Goal: Information Seeking & Learning: Learn about a topic

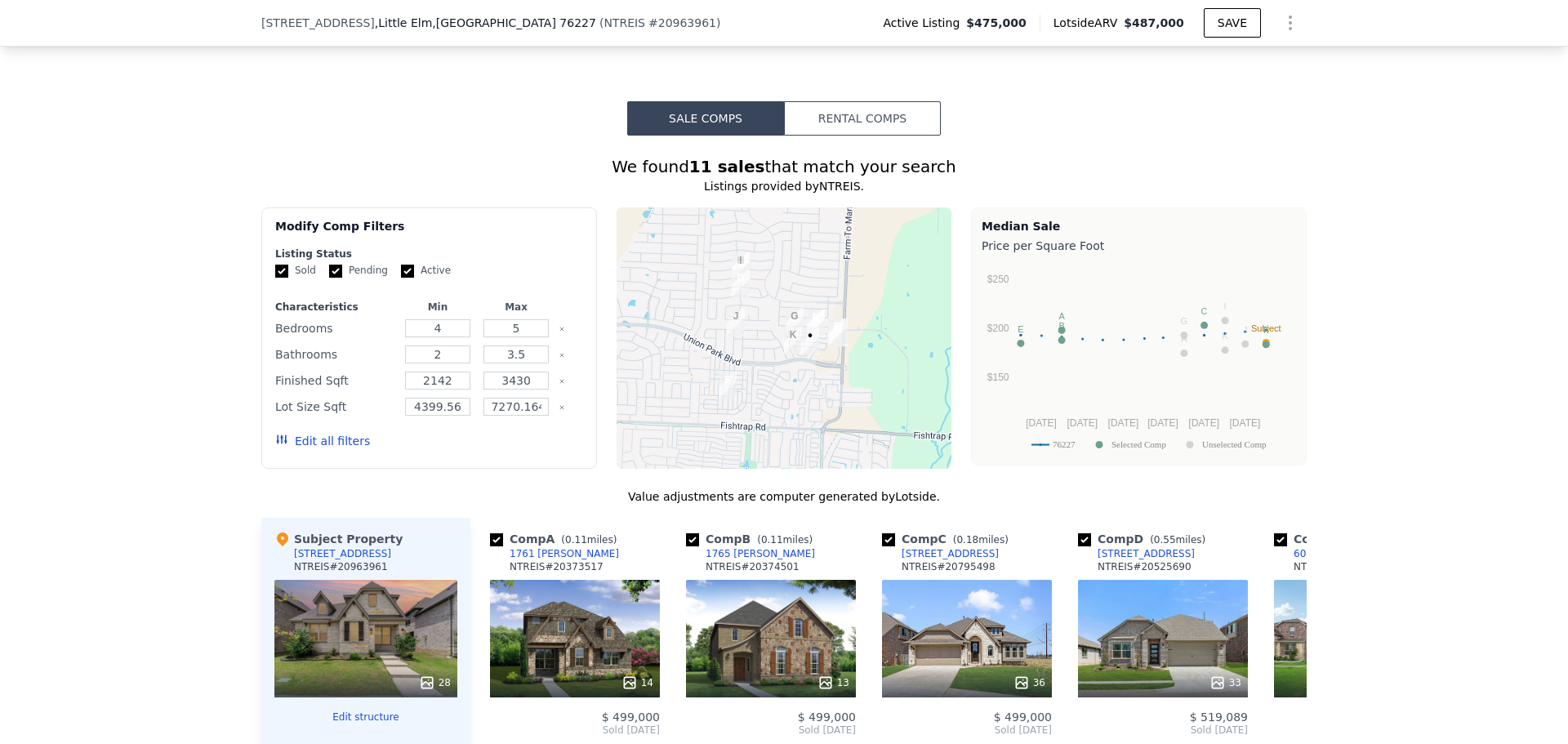
scroll to position [1300, 0]
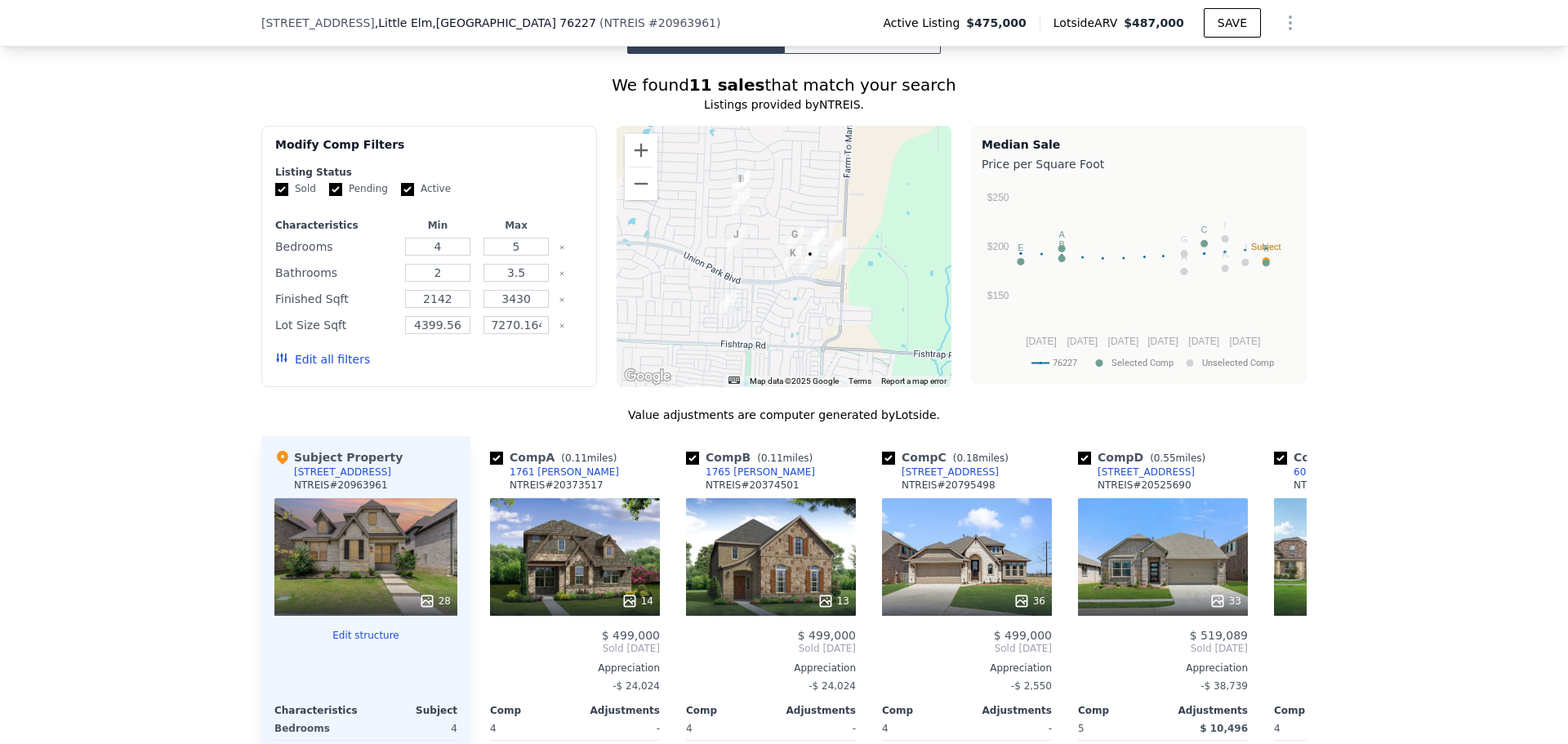
click at [526, 252] on div "5" at bounding box center [516, 246] width 72 height 23
click at [560, 246] on icon "Clear" at bounding box center [562, 247] width 3 height 3
click at [308, 362] on button "Edit all filters" at bounding box center [322, 359] width 95 height 16
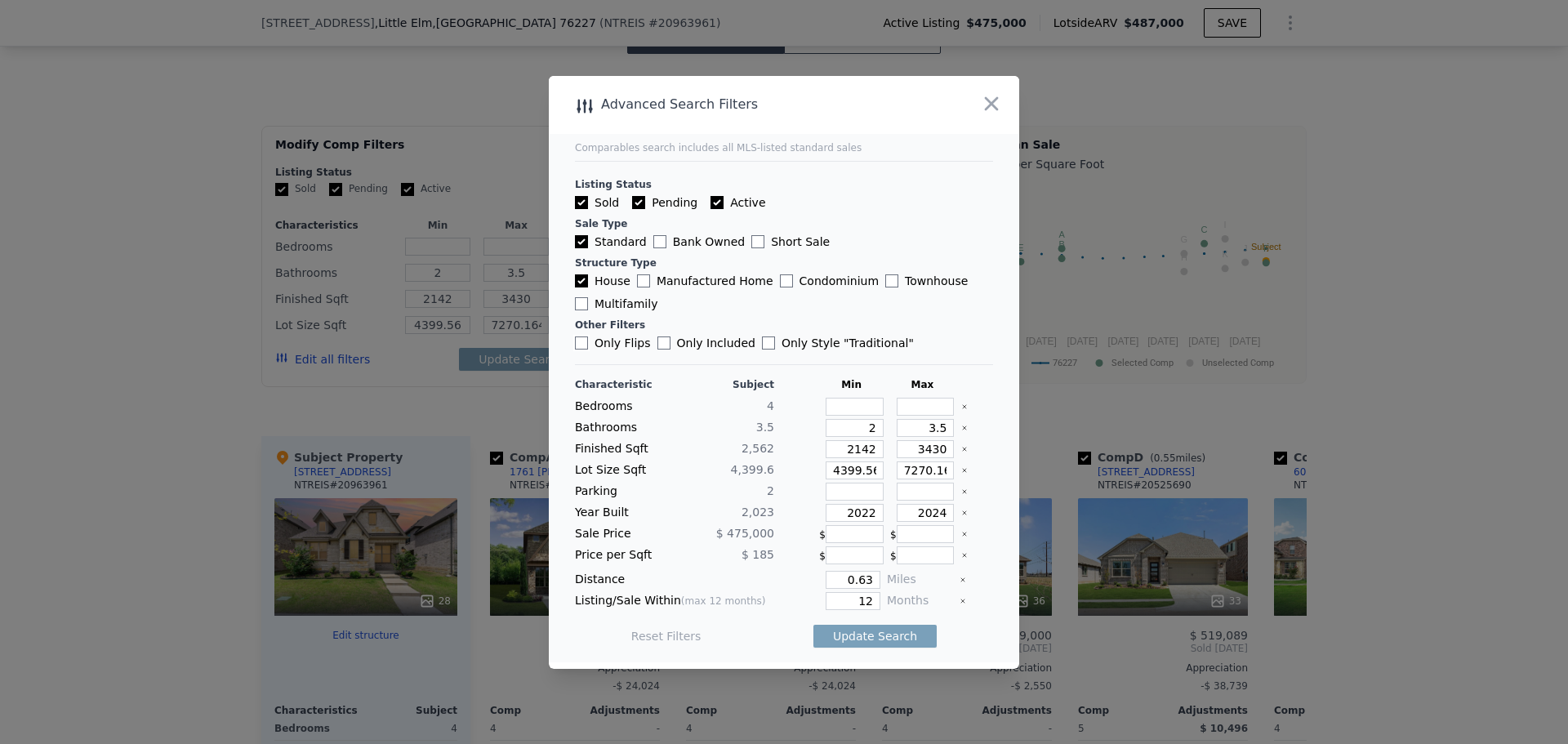
click at [586, 343] on input "Only Flips" at bounding box center [581, 343] width 13 height 13
checkbox input "true"
click at [582, 280] on input "House" at bounding box center [581, 281] width 13 height 13
checkbox input "false"
click at [644, 204] on label "Pending" at bounding box center [664, 202] width 65 height 16
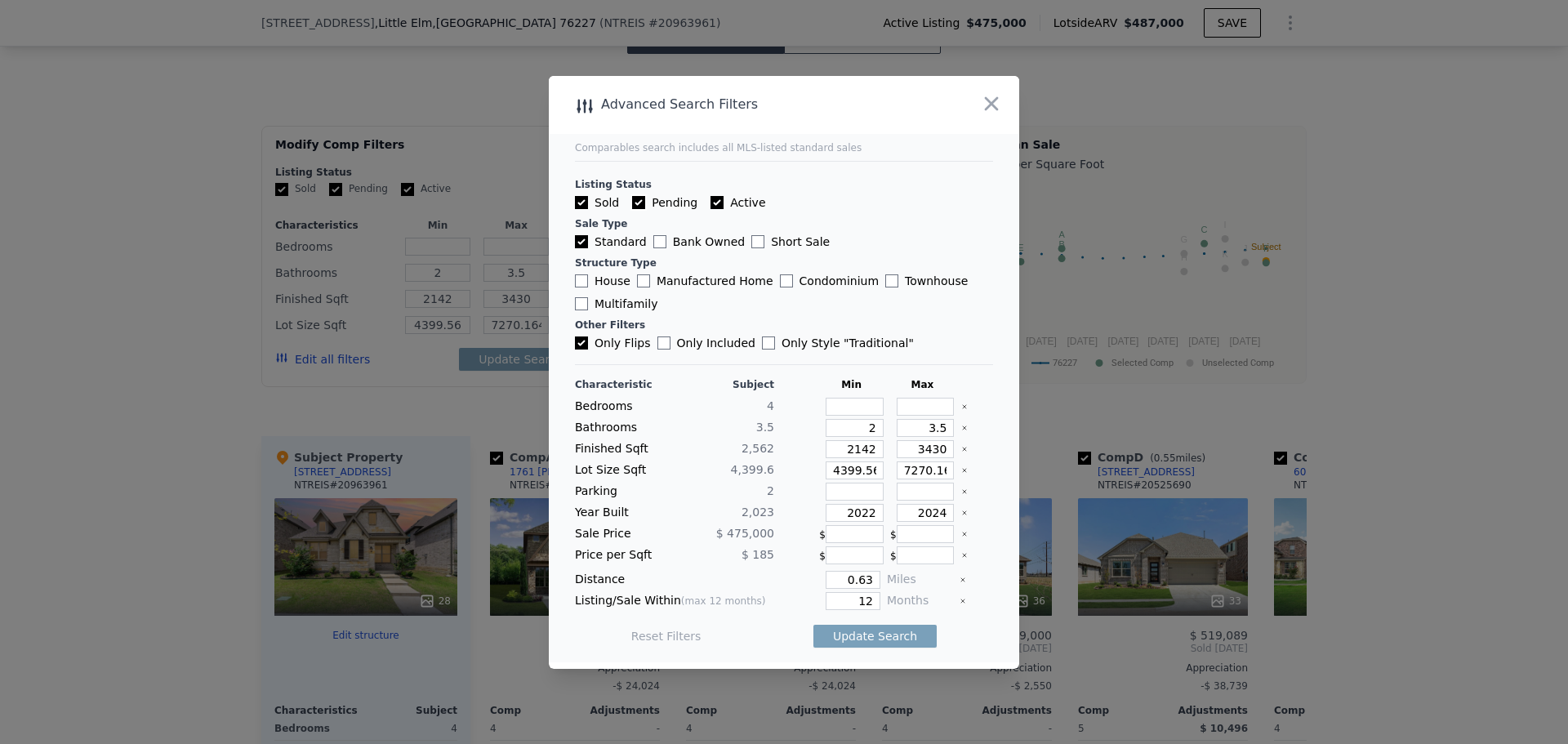
click at [644, 204] on input "Pending" at bounding box center [638, 203] width 13 height 13
checkbox input "false"
click at [717, 211] on div "Listing Status Sold Pending Active Sale Type Standard Bank Owned Short Sale Str…" at bounding box center [784, 256] width 418 height 190
click at [717, 202] on label "Active" at bounding box center [737, 202] width 55 height 16
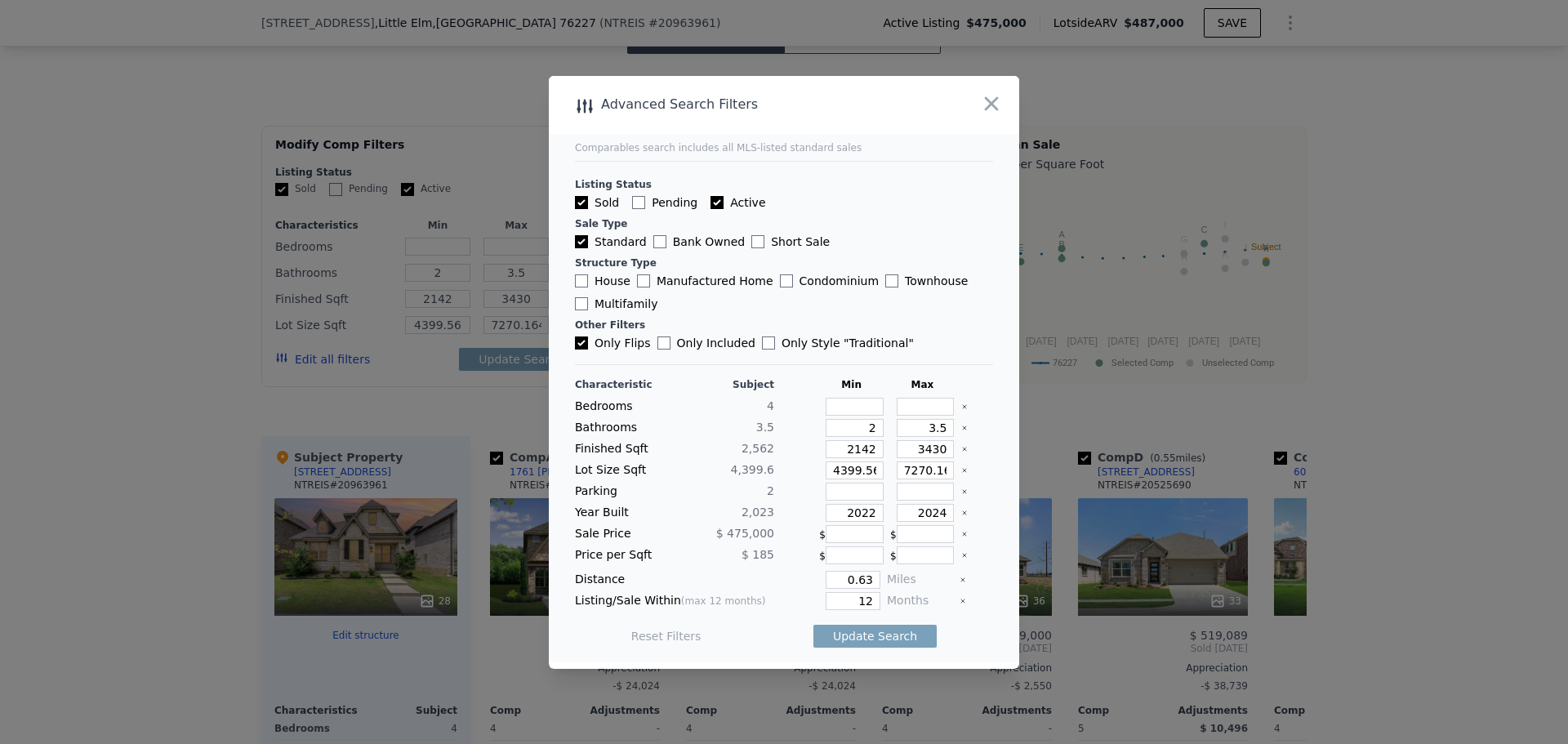
click at [717, 202] on input "Active" at bounding box center [717, 203] width 13 height 13
checkbox input "false"
click at [595, 247] on label "Standard" at bounding box center [611, 241] width 72 height 16
click at [588, 247] on input "Standard" at bounding box center [581, 242] width 13 height 13
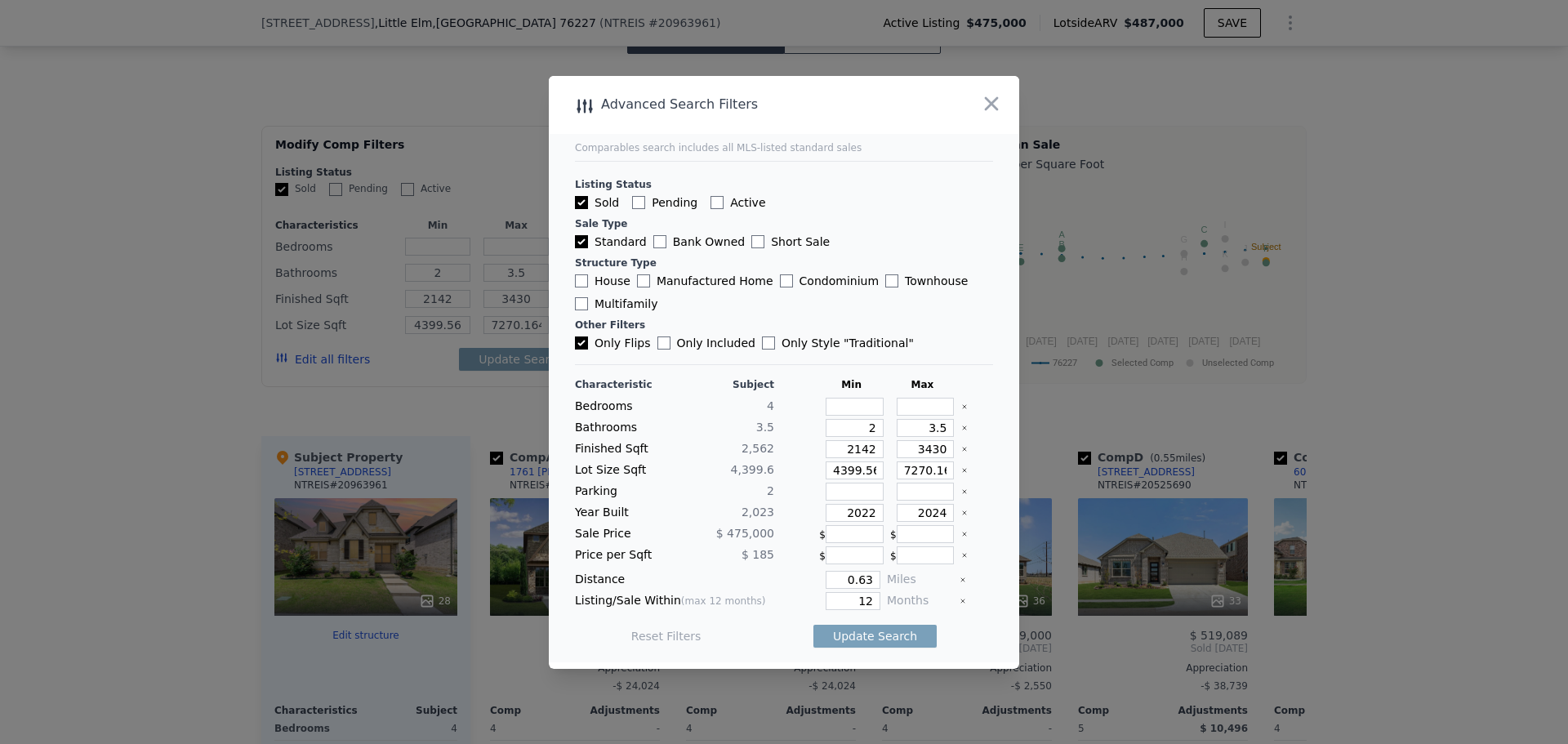
checkbox input "false"
click at [830, 409] on input "number" at bounding box center [854, 406] width 58 height 18
type input "4"
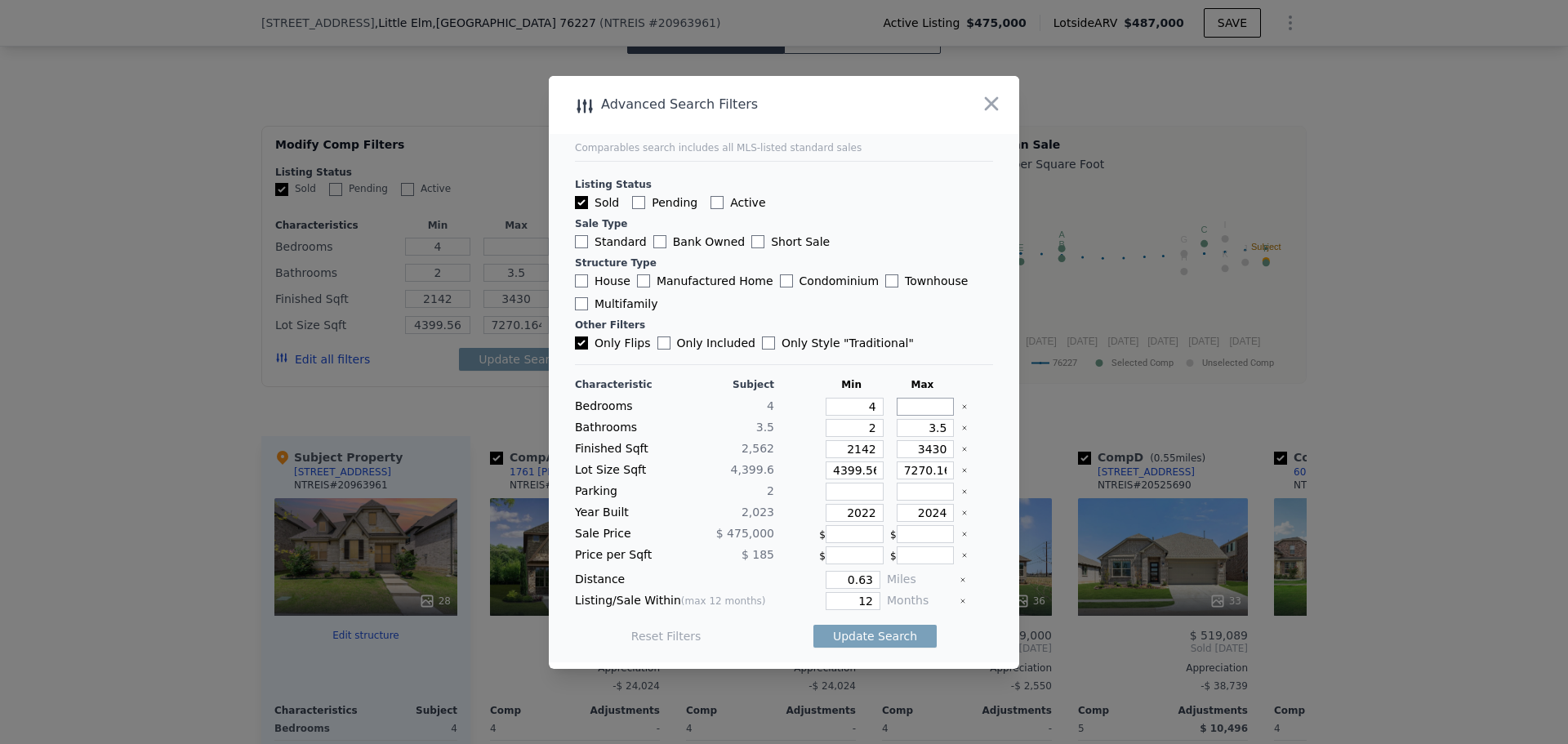
click at [908, 409] on input "number" at bounding box center [925, 406] width 58 height 18
type input "4"
click at [867, 641] on button "Update Search" at bounding box center [874, 636] width 123 height 23
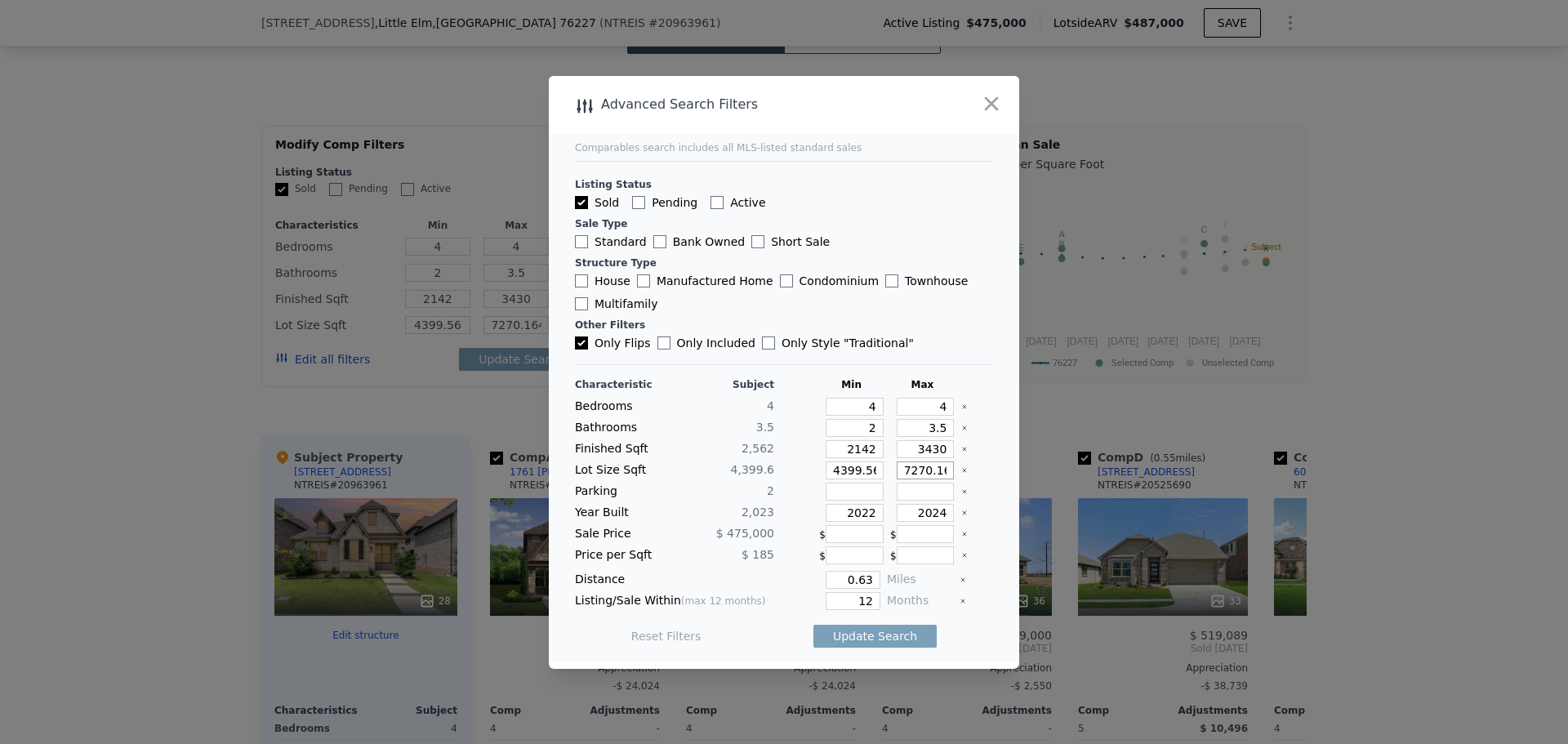
click at [930, 469] on input "7270.164" at bounding box center [925, 470] width 58 height 18
click at [961, 473] on icon "Clear" at bounding box center [965, 471] width 7 height 7
click at [884, 632] on button "Update Search" at bounding box center [874, 636] width 123 height 23
click at [942, 429] on div "3.5" at bounding box center [922, 427] width 65 height 18
click at [961, 430] on div at bounding box center [977, 427] width 32 height 18
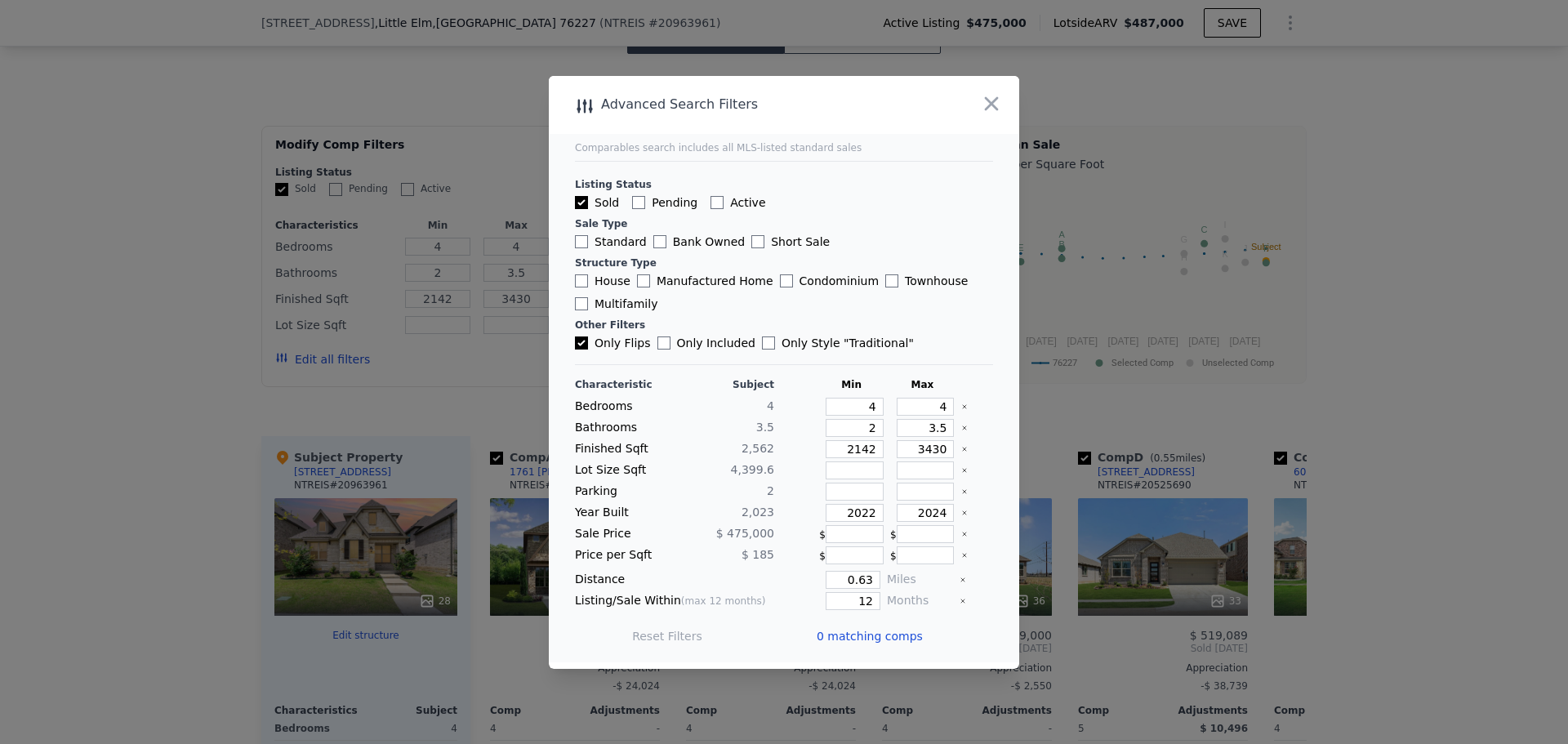
click at [961, 428] on icon "Clear" at bounding box center [965, 428] width 7 height 7
click at [853, 424] on input "number" at bounding box center [854, 427] width 58 height 18
type input "4"
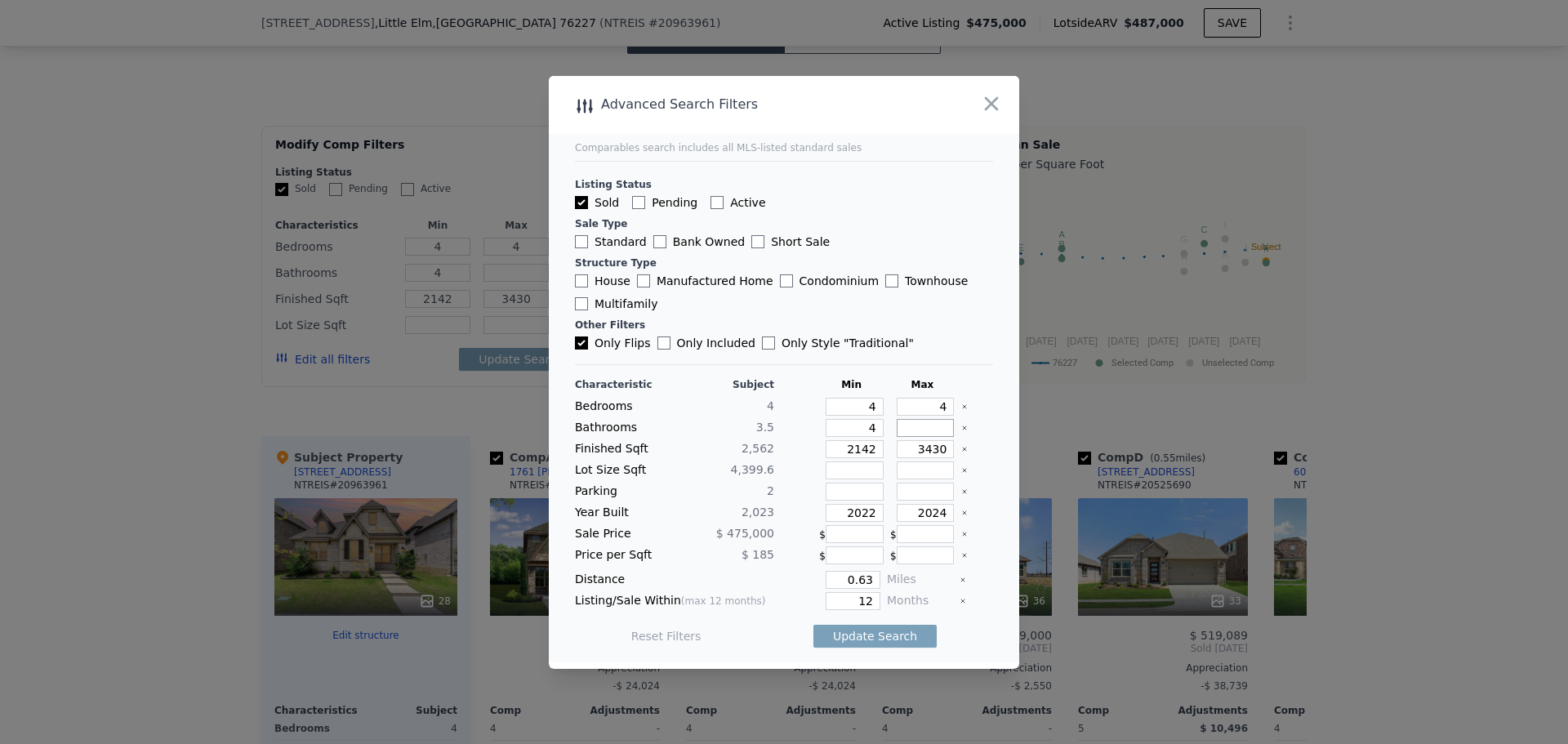
click at [909, 433] on input "number" at bounding box center [925, 427] width 58 height 18
type input "4"
click at [890, 631] on button "Update Search" at bounding box center [874, 636] width 123 height 23
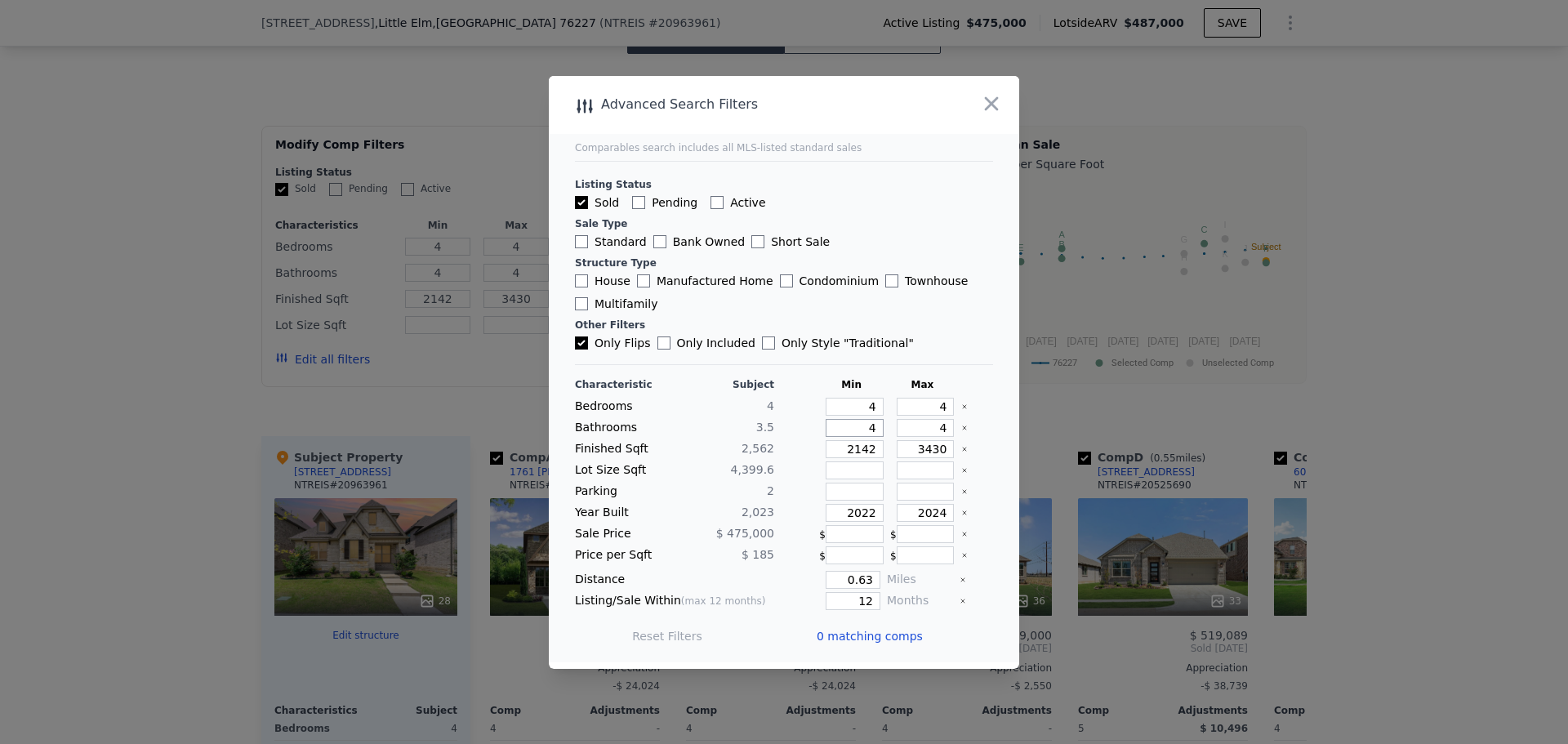
click at [867, 431] on input "4" at bounding box center [854, 427] width 58 height 18
type input "44"
click at [961, 428] on icon "Clear" at bounding box center [965, 428] width 7 height 7
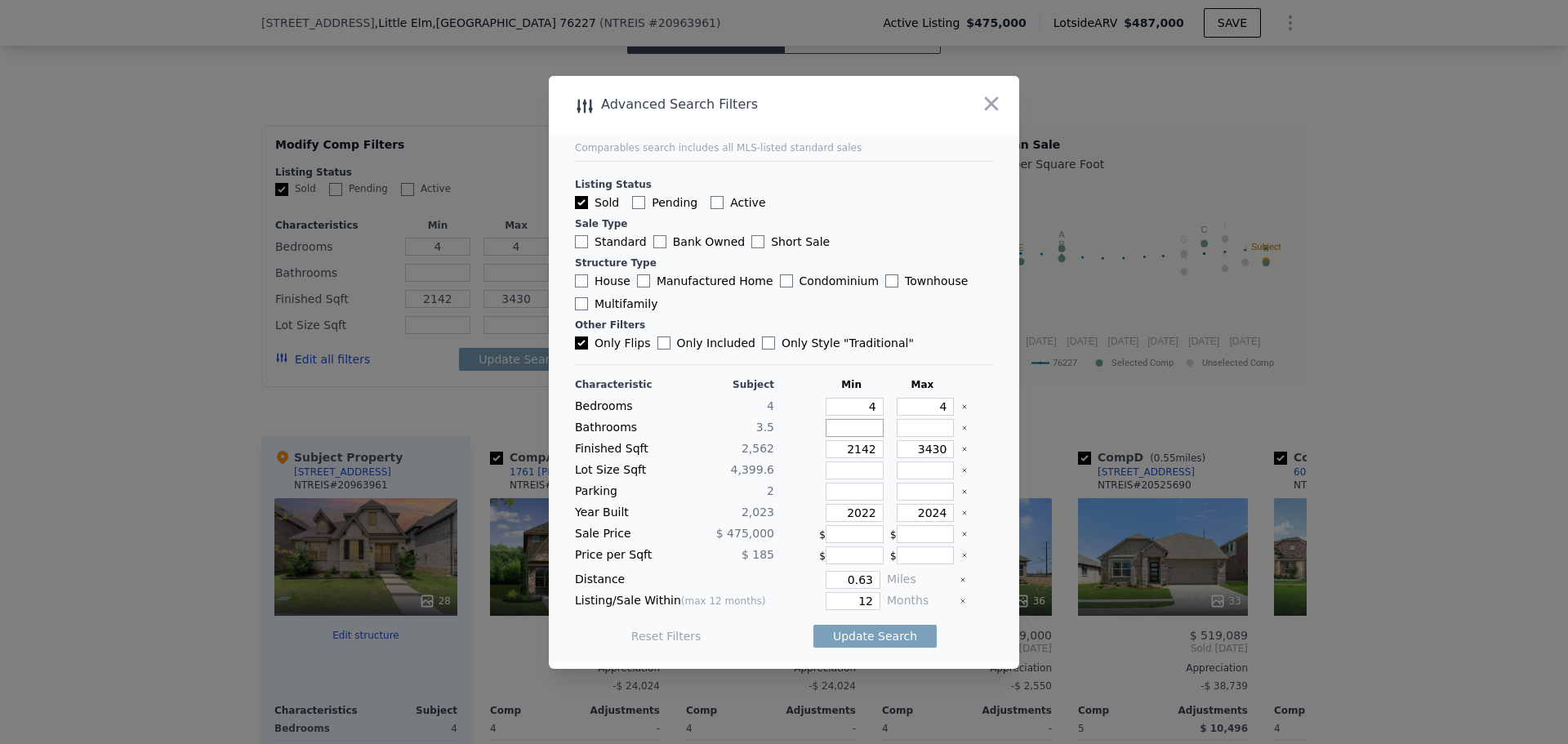
click at [866, 433] on input "number" at bounding box center [854, 427] width 58 height 18
type input "3"
click at [899, 435] on input "number" at bounding box center [925, 427] width 58 height 18
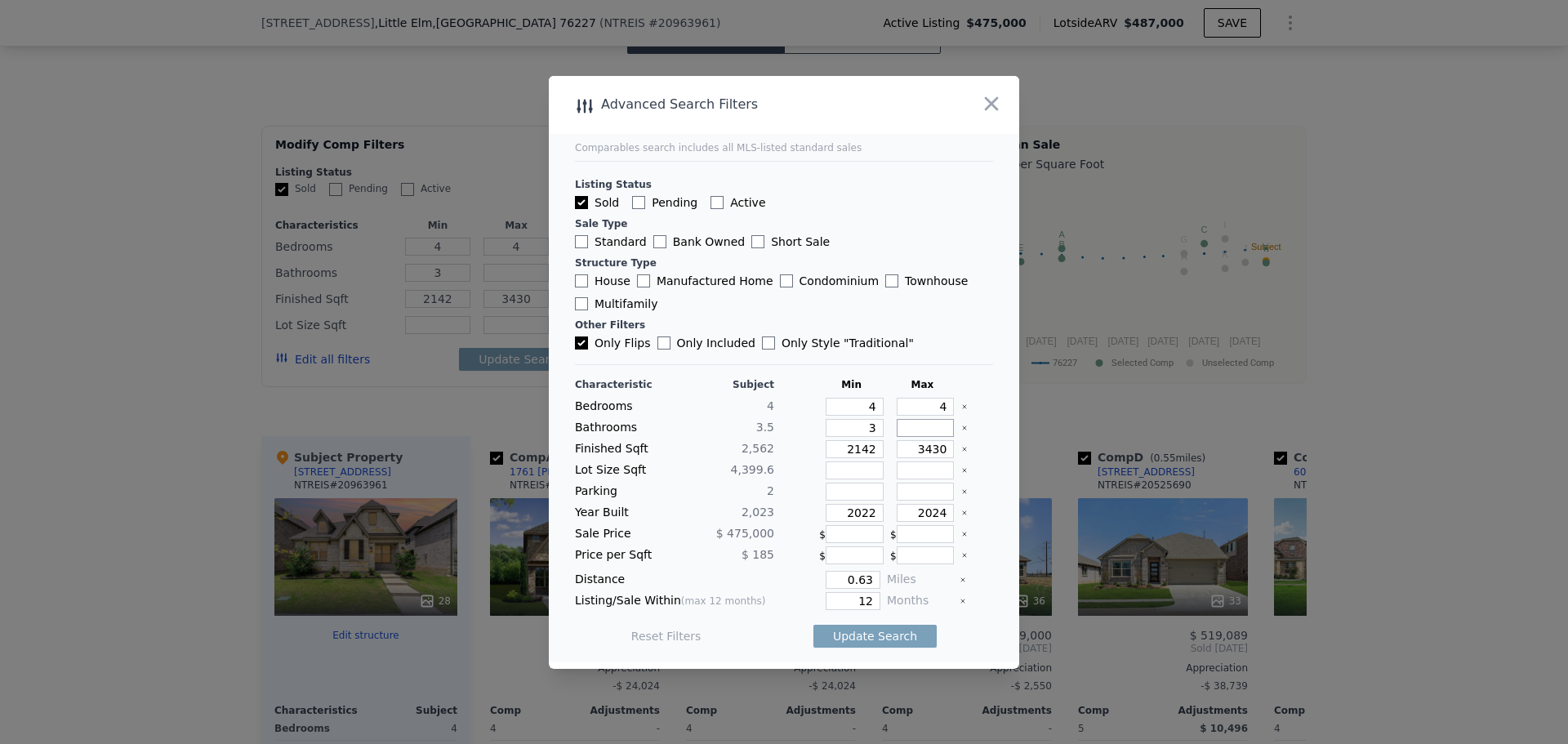
type input "3"
click at [857, 448] on input "2142" at bounding box center [854, 449] width 58 height 18
click at [961, 451] on div at bounding box center [977, 449] width 32 height 18
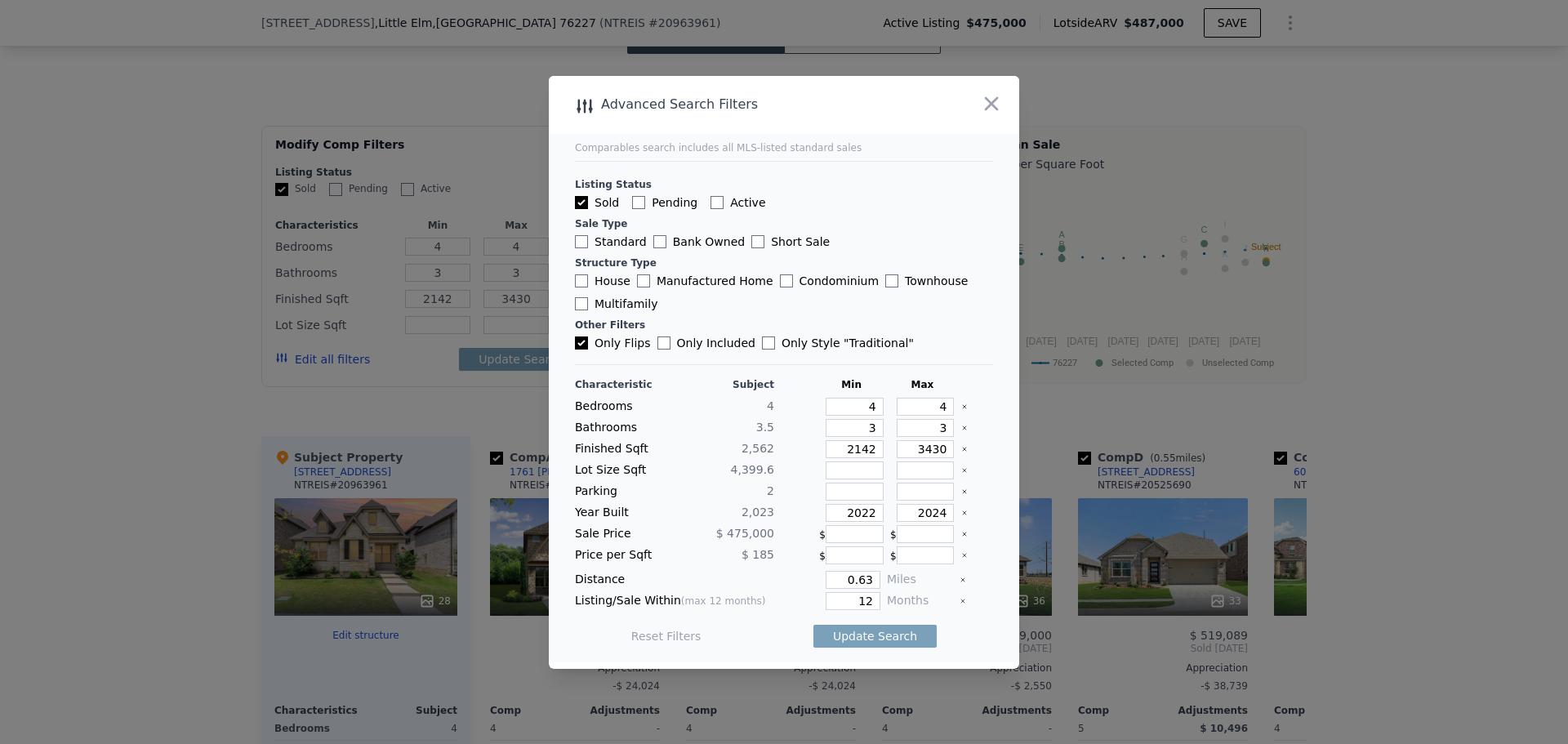
click at [948, 450] on div "Finished Sqft 2,562 2142 3430" at bounding box center [784, 449] width 418 height 18
click at [961, 447] on icon "Clear" at bounding box center [965, 449] width 7 height 7
click at [961, 509] on icon "Clear" at bounding box center [965, 512] width 7 height 7
click at [877, 637] on button "Update Search" at bounding box center [874, 636] width 123 height 23
click at [961, 430] on icon "Clear" at bounding box center [965, 428] width 7 height 7
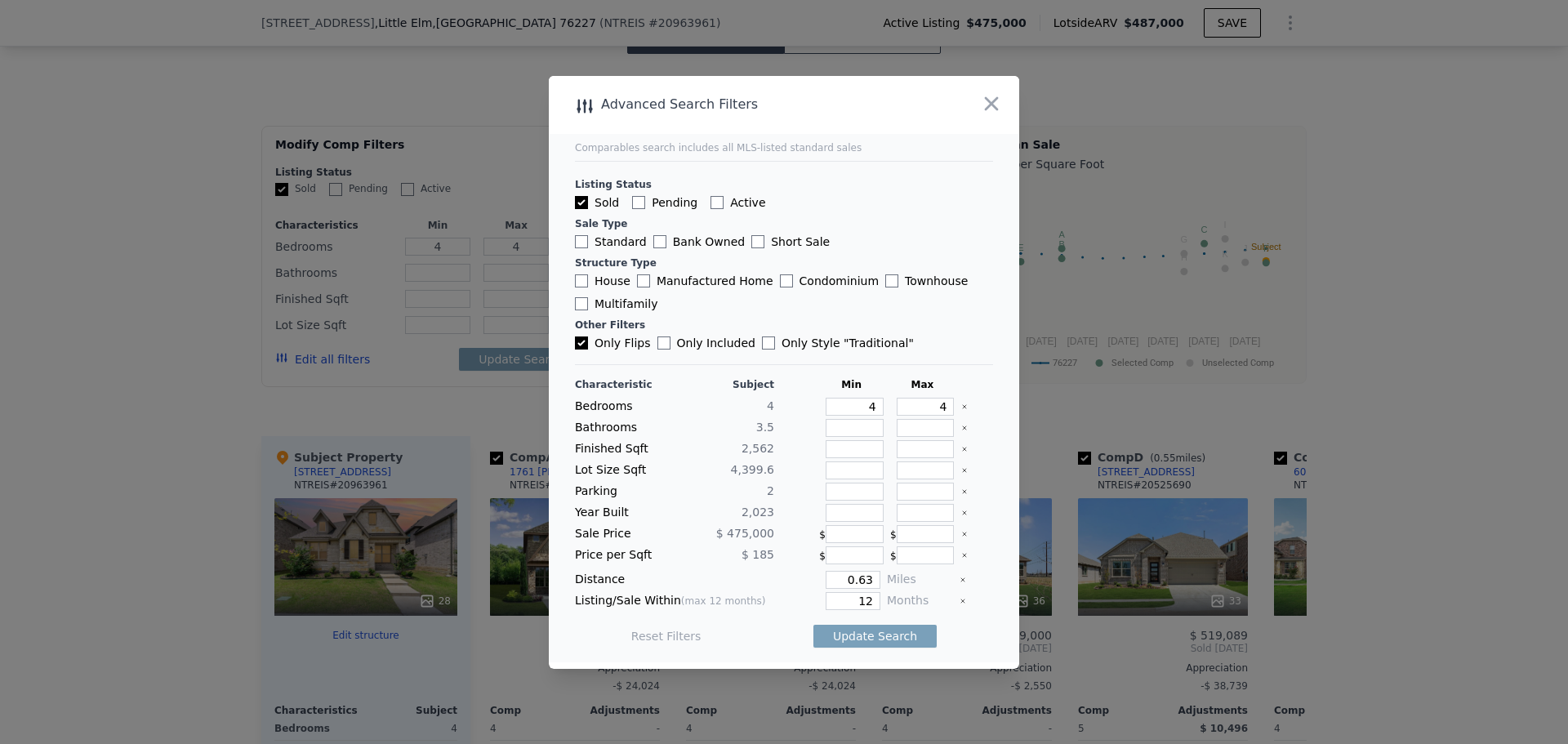
click at [962, 407] on icon "Clear" at bounding box center [964, 407] width 3 height 3
click at [872, 637] on button "Update Search" at bounding box center [874, 636] width 123 height 23
click at [677, 630] on button "Reset Filters" at bounding box center [667, 635] width 70 height 16
checkbox input "true"
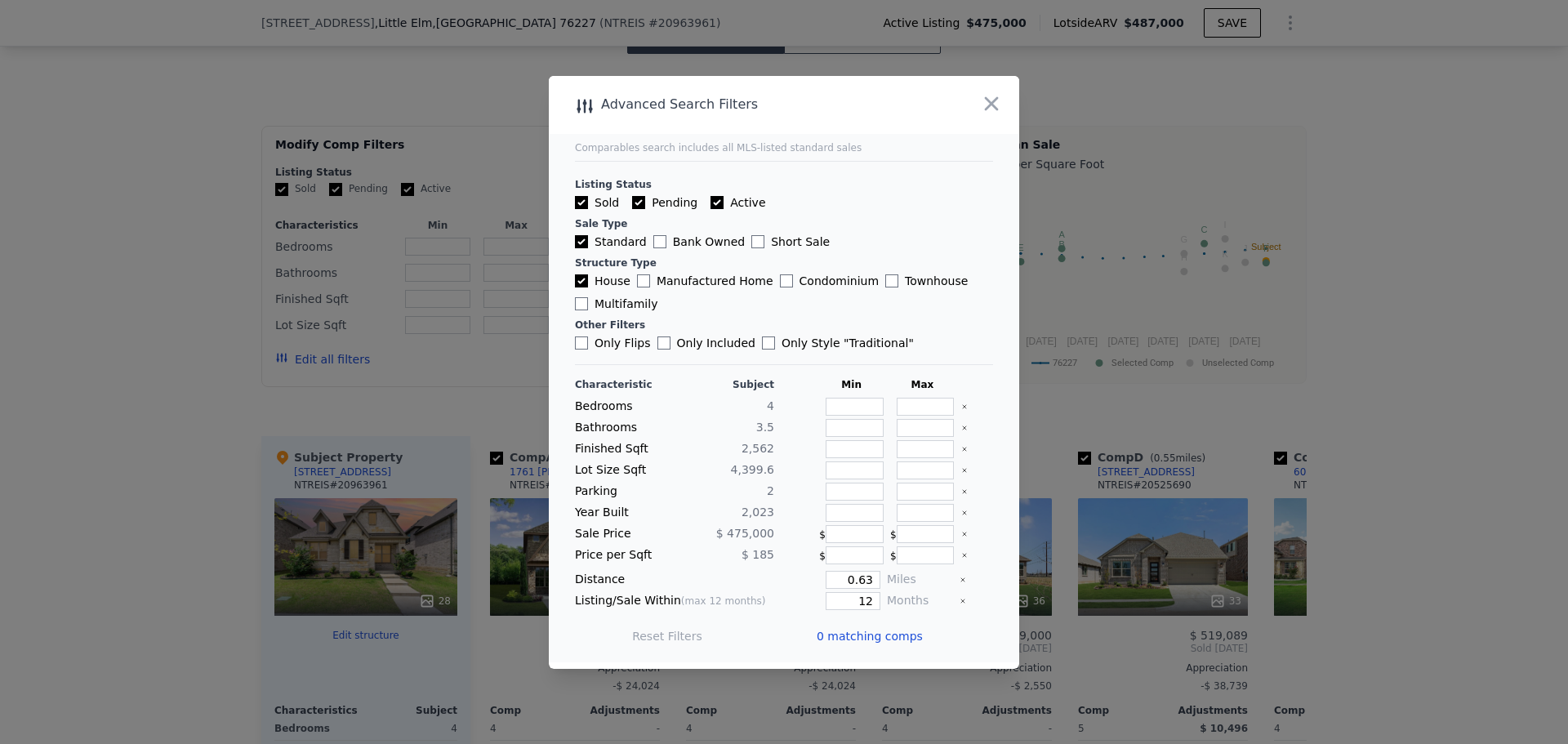
type input "4"
type input "5"
type input "2"
type input "3.5"
type input "2142"
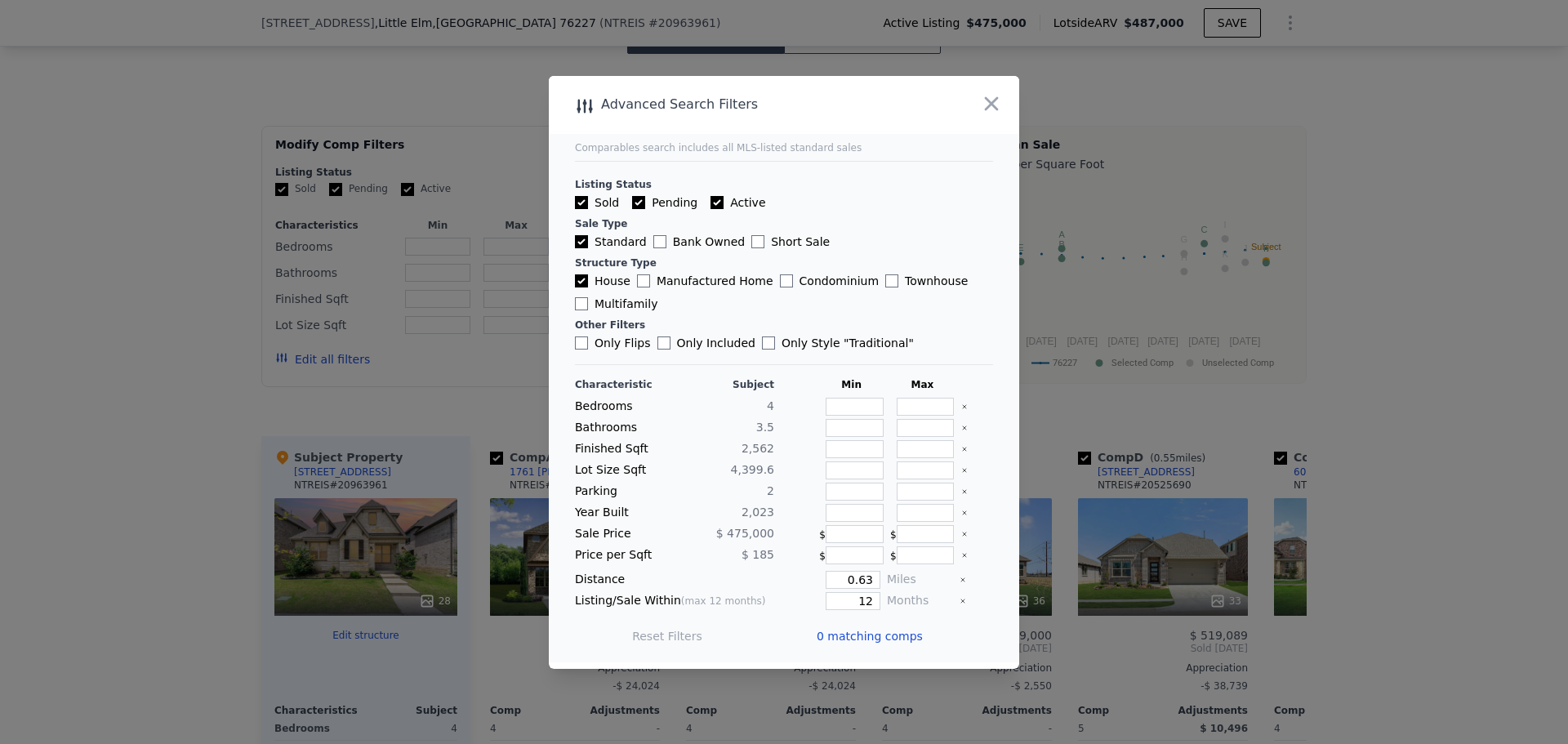
type input "3430"
type input "4399.56"
type input "7270.164"
checkbox input "true"
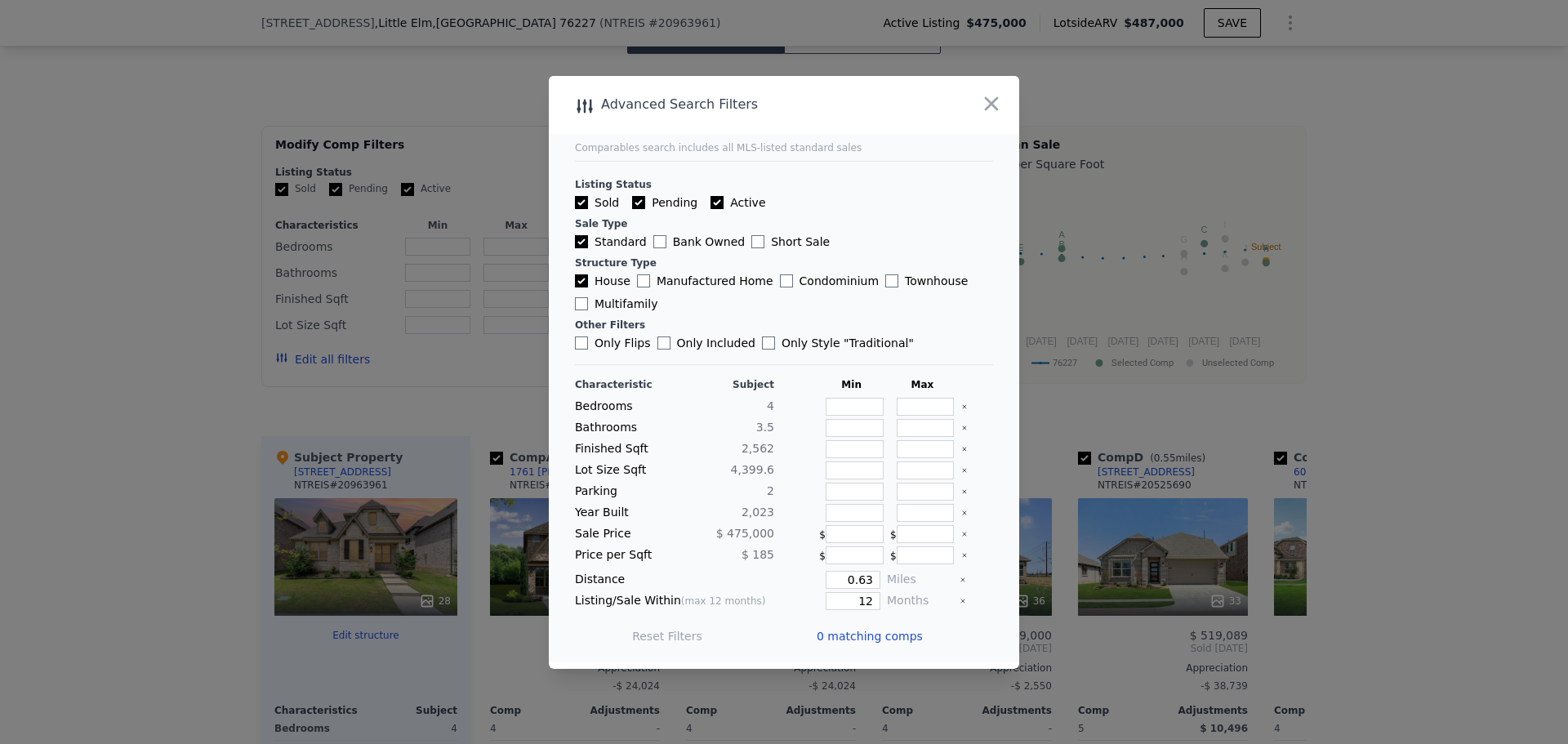
checkbox input "true"
checkbox input "false"
type input "4"
type input "5"
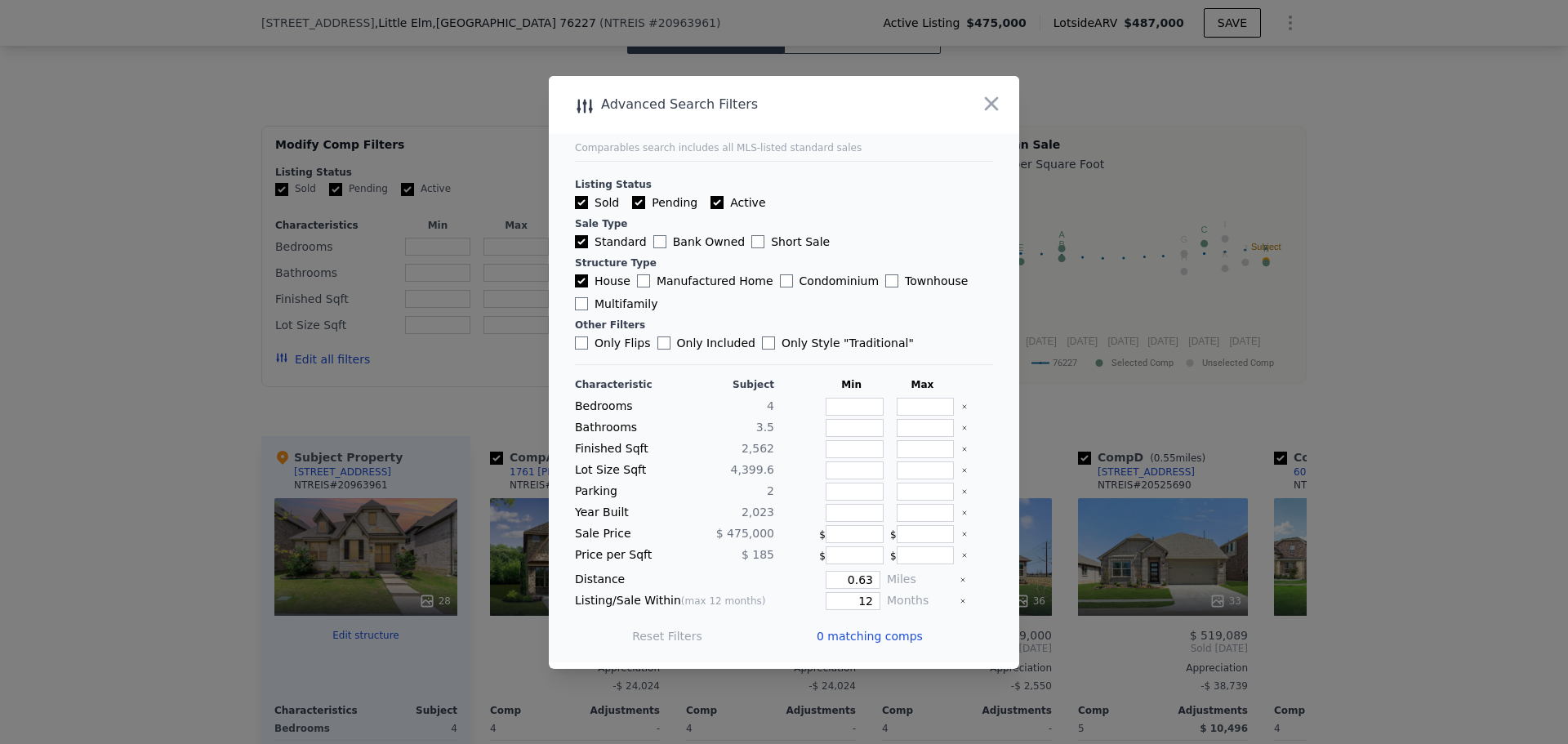
type input "2"
type input "3.5"
type input "2142"
type input "3430"
type input "4399.56"
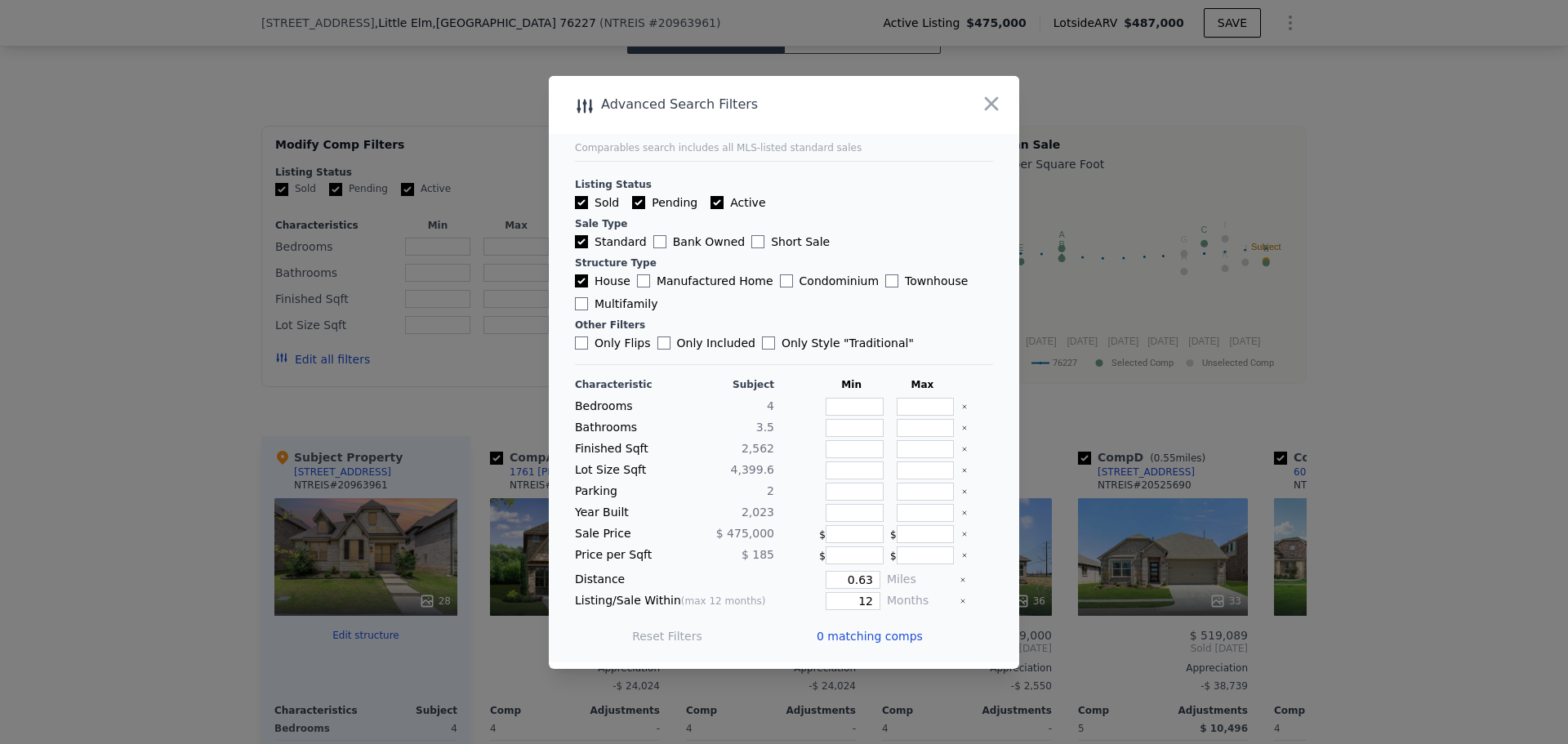
type input "7270.164"
type input "2022"
type input "2024"
click at [637, 206] on input "Pending" at bounding box center [638, 203] width 13 height 13
checkbox input "false"
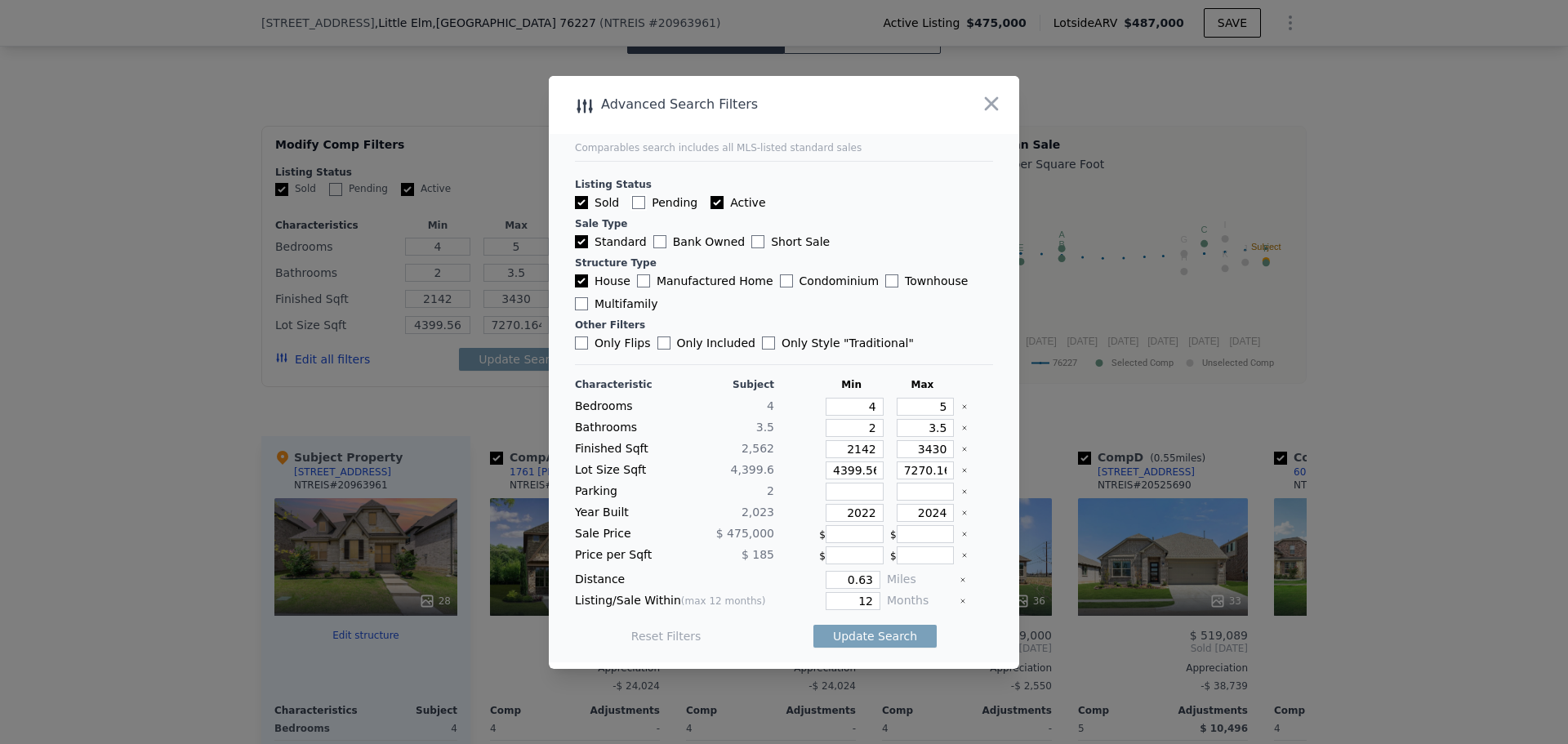
checkbox input "false"
click at [711, 203] on input "Active" at bounding box center [717, 203] width 13 height 13
checkbox input "false"
click at [579, 240] on input "Standard" at bounding box center [581, 242] width 13 height 13
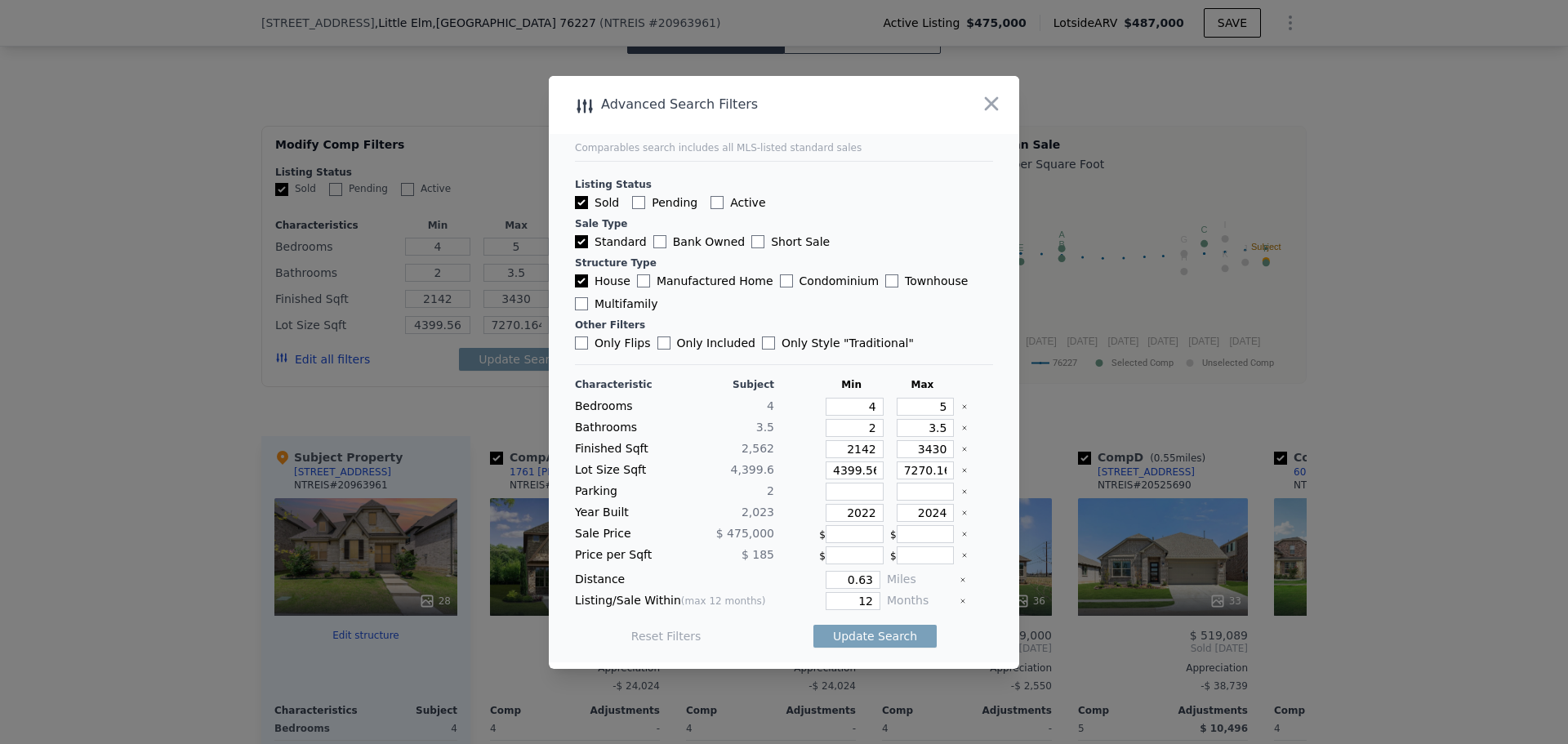
checkbox input "false"
click at [581, 197] on input "Sold" at bounding box center [581, 203] width 13 height 13
checkbox input "false"
click at [587, 197] on input "Sold" at bounding box center [581, 203] width 13 height 13
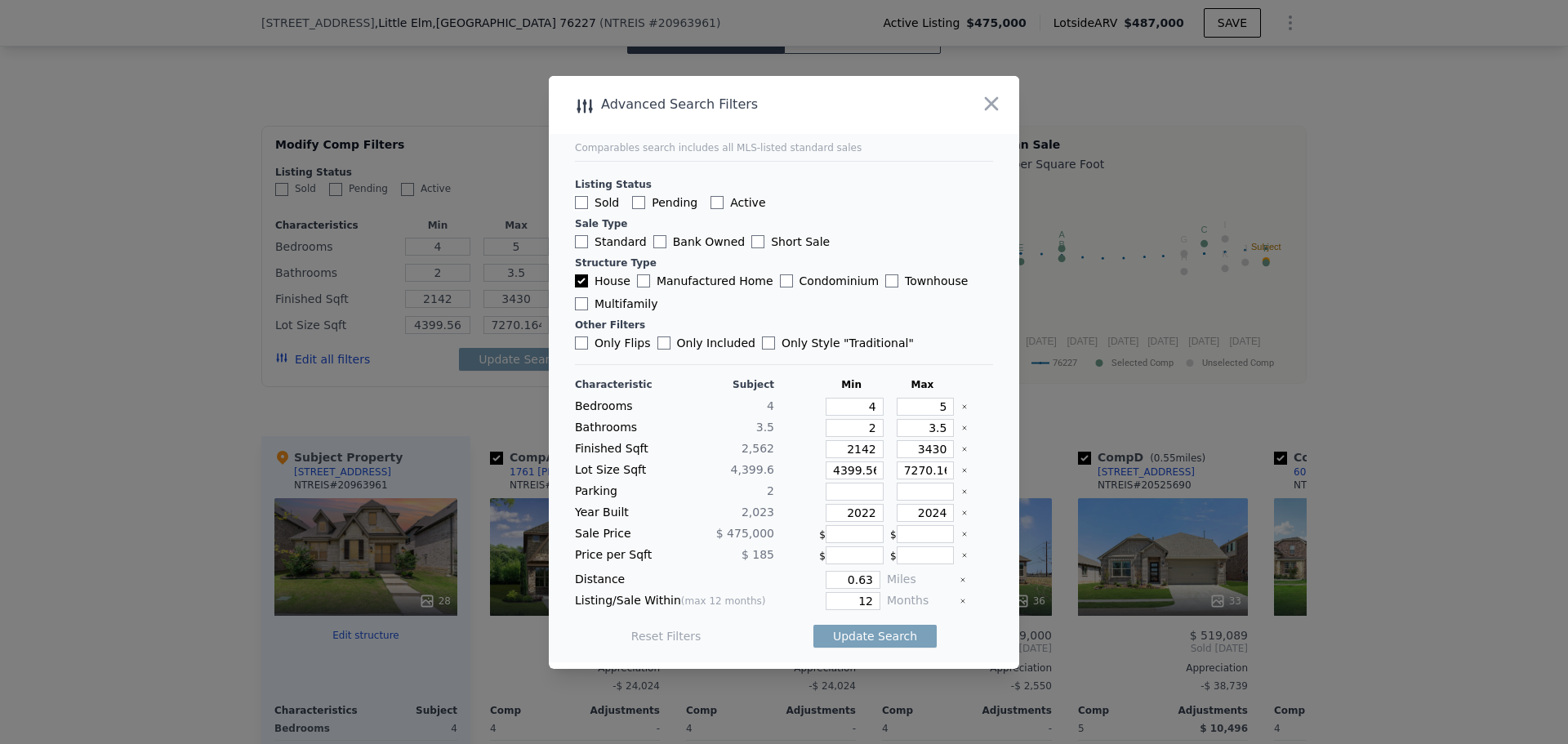
checkbox input "true"
click at [844, 634] on button "Update Search" at bounding box center [874, 636] width 123 height 23
click at [924, 471] on input "7270.164" at bounding box center [925, 470] width 58 height 18
click at [991, 105] on icon "button" at bounding box center [992, 103] width 14 height 14
